Goal: Find specific page/section: Find specific page/section

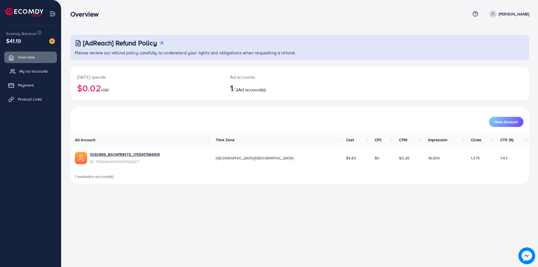
click at [38, 73] on span "My ad accounts" at bounding box center [33, 71] width 29 height 6
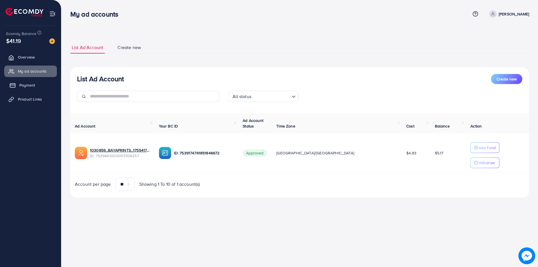
click at [26, 86] on span "Payment" at bounding box center [27, 85] width 16 height 6
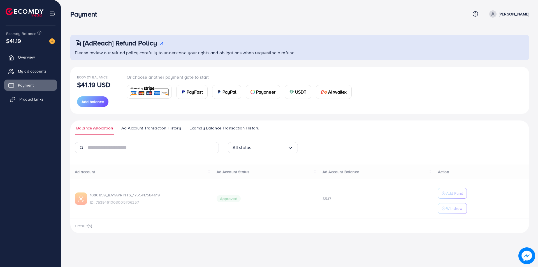
click at [28, 98] on span "Product Links" at bounding box center [31, 99] width 24 height 6
